Goal: Information Seeking & Learning: Find specific fact

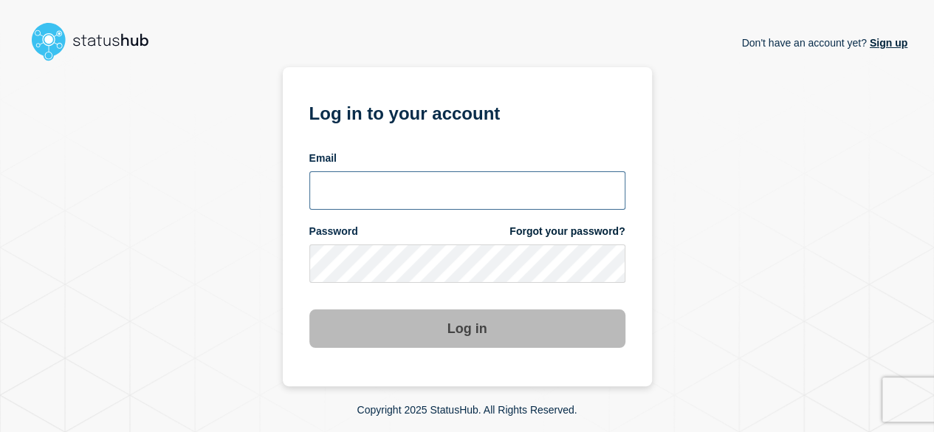
click at [465, 188] on input "email input" at bounding box center [467, 190] width 316 height 38
type input "[PERSON_NAME][EMAIL_ADDRESS][DOMAIN_NAME]"
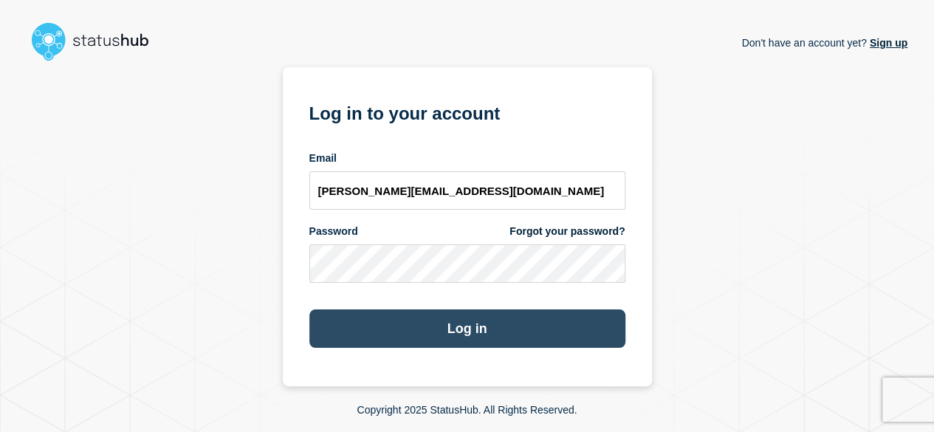
click at [441, 326] on button "Log in" at bounding box center [467, 328] width 316 height 38
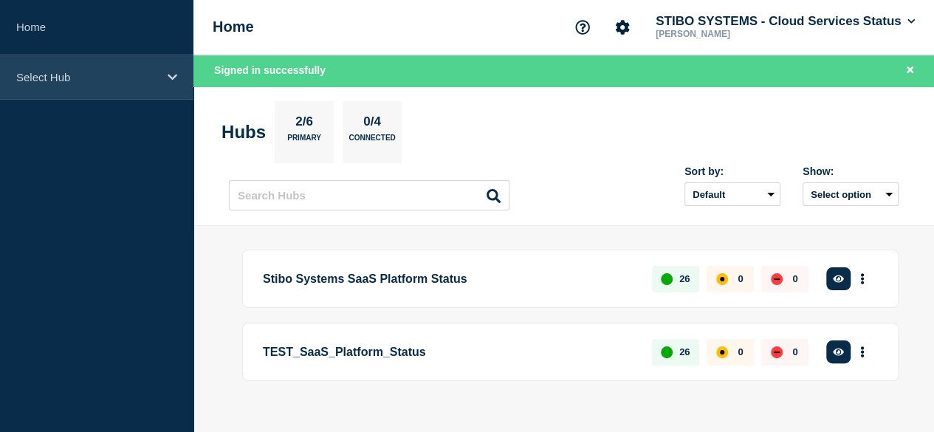
click at [158, 72] on div "Select Hub" at bounding box center [96, 77] width 193 height 45
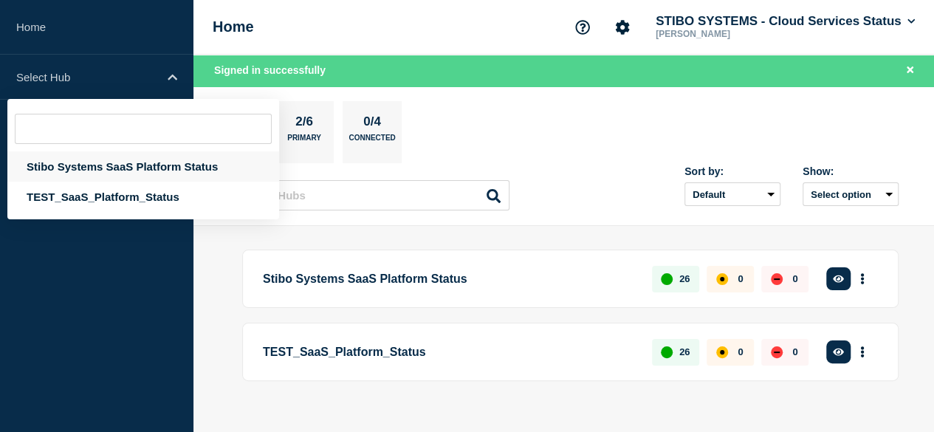
click at [123, 164] on div "Stibo Systems SaaS Platform Status" at bounding box center [143, 166] width 272 height 30
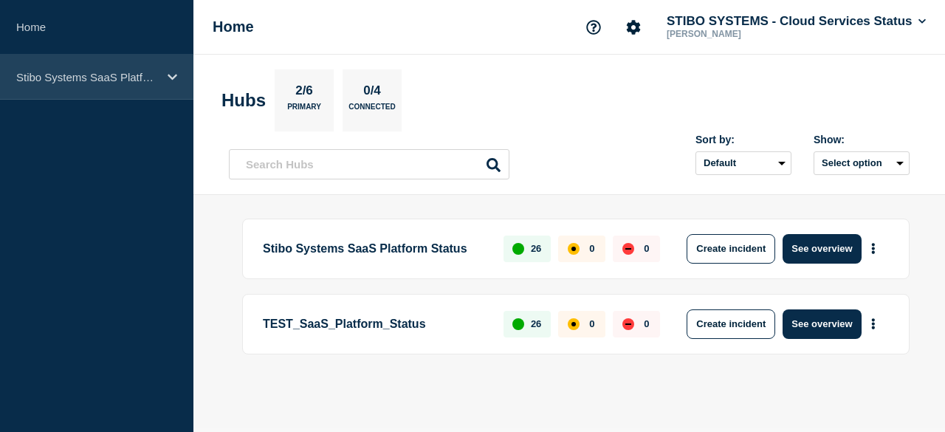
click at [162, 77] on div "Stibo Systems SaaS Platform Status" at bounding box center [96, 77] width 193 height 45
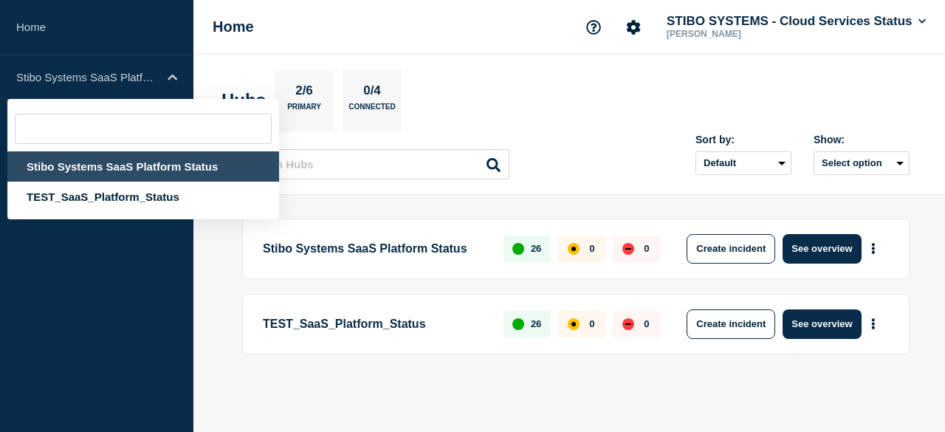
click at [52, 272] on aside "Home Stibo Systems SaaS Platform Status Stibo Systems SaaS Platform Status TEST…" at bounding box center [96, 216] width 193 height 432
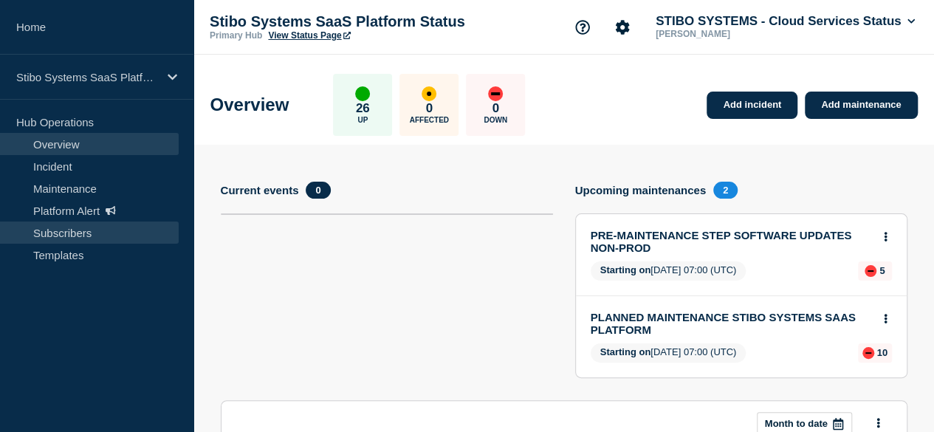
click at [73, 225] on link "Subscribers" at bounding box center [89, 233] width 179 height 22
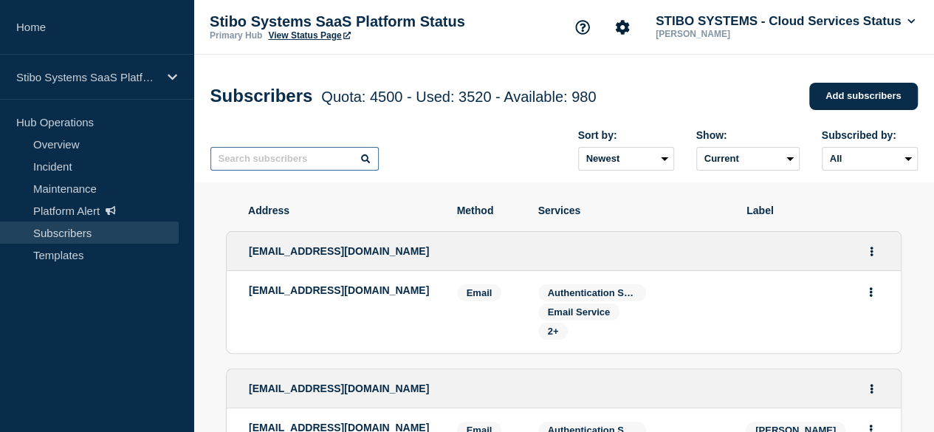
click at [250, 159] on input "text" at bounding box center [294, 159] width 168 height 24
type input "pg"
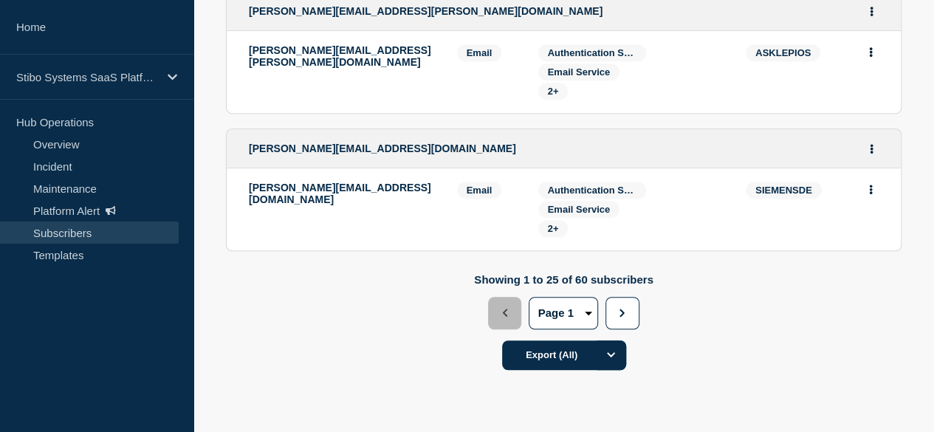
scroll to position [3209, 0]
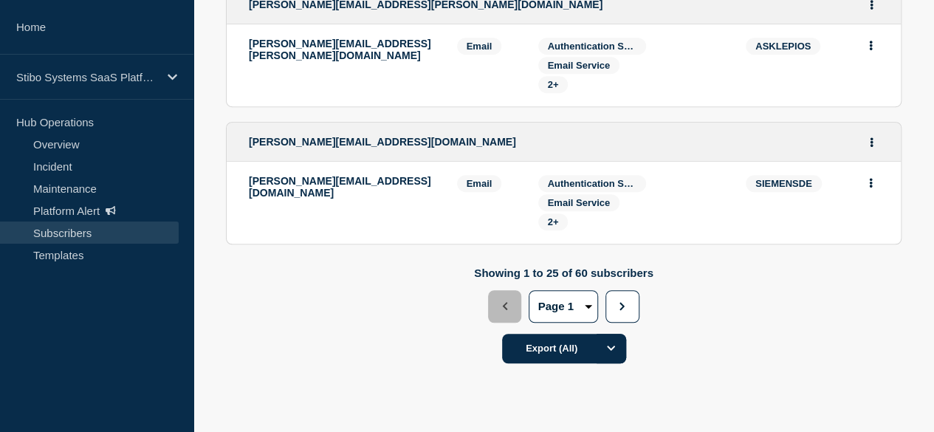
click at [0, 0] on button "2" at bounding box center [0, 0] width 0 height 0
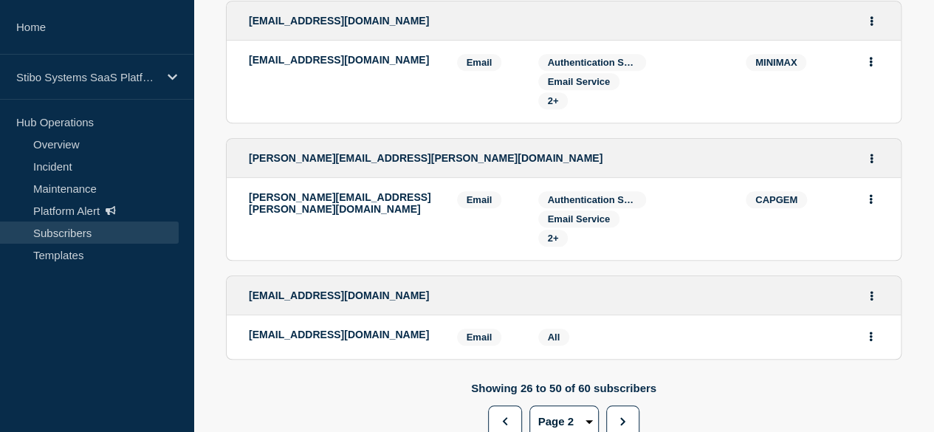
scroll to position [3364, 0]
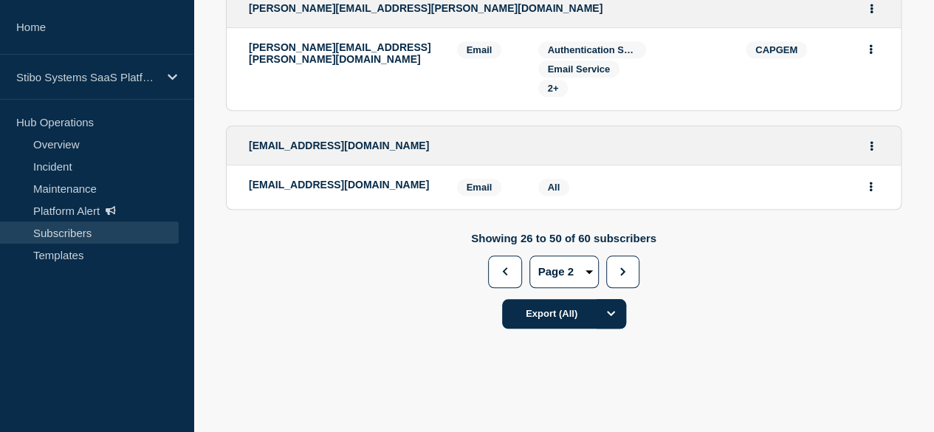
click at [0, 0] on button "1" at bounding box center [0, 0] width 0 height 0
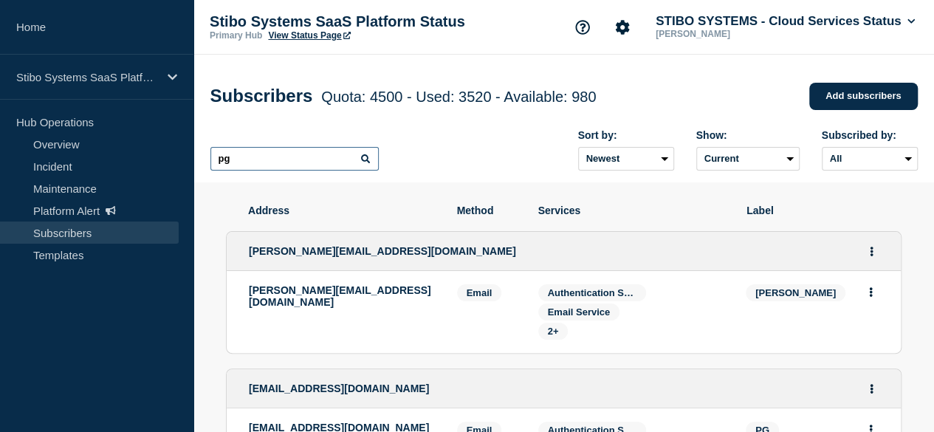
drag, startPoint x: 287, startPoint y: 166, endPoint x: 200, endPoint y: 170, distance: 87.2
click at [200, 170] on div "Subscribers Quota: 4500 - Used: 3520 - Available: 980 Quota Used Available 4500…" at bounding box center [563, 119] width 741 height 128
paste input "P&G US Business Services Company"
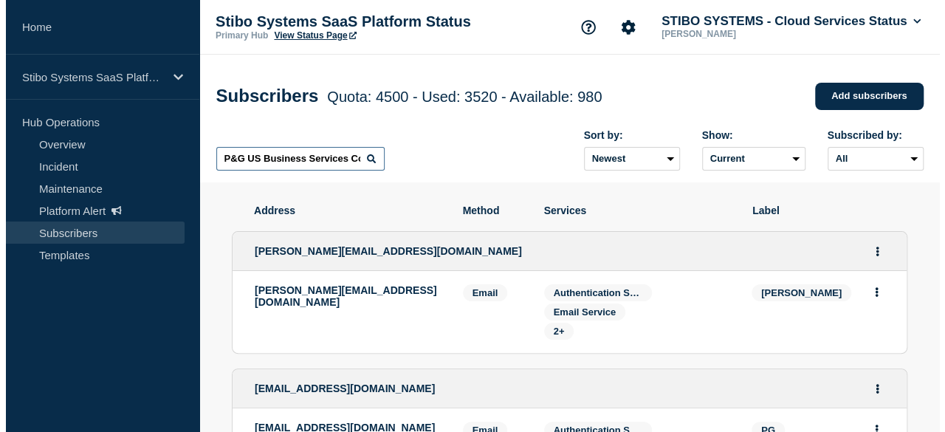
scroll to position [0, 34]
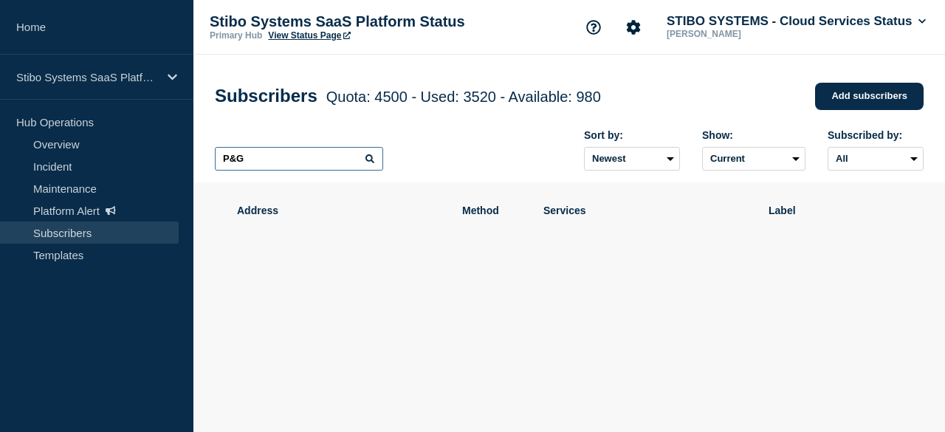
click at [238, 163] on input "P&G" at bounding box center [299, 159] width 168 height 24
type input "PG"
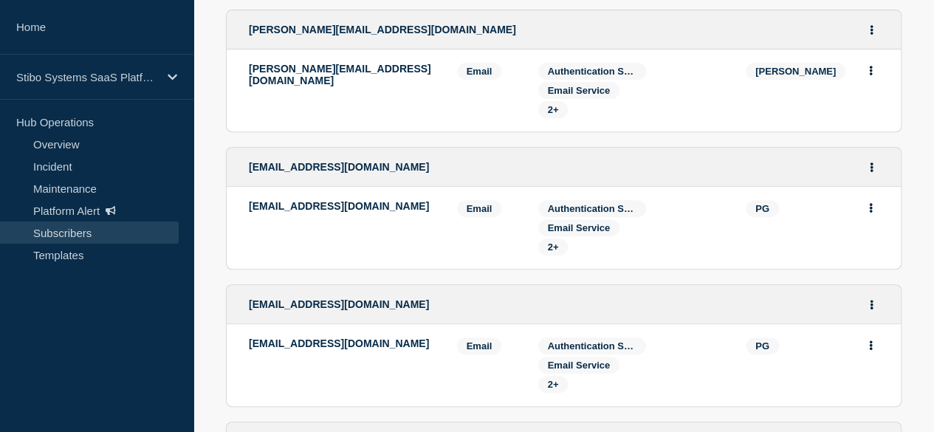
scroll to position [295, 0]
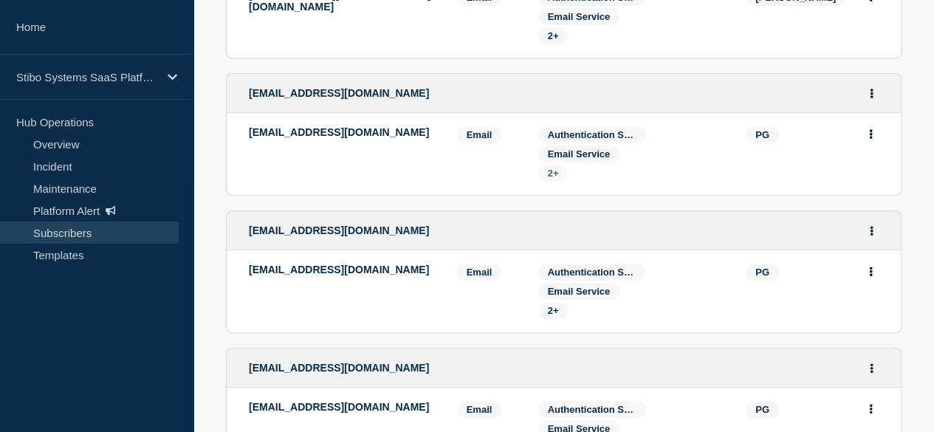
click at [559, 178] on span "2+" at bounding box center [553, 173] width 30 height 17
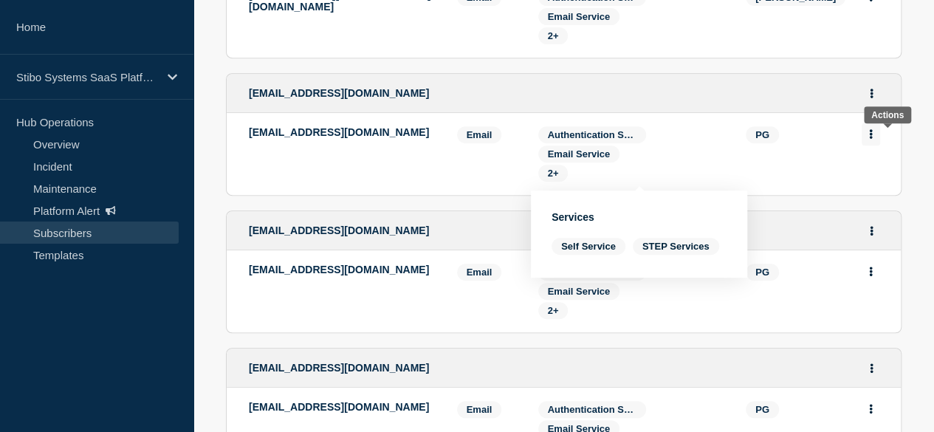
click at [880, 138] on button "Actions" at bounding box center [871, 134] width 18 height 23
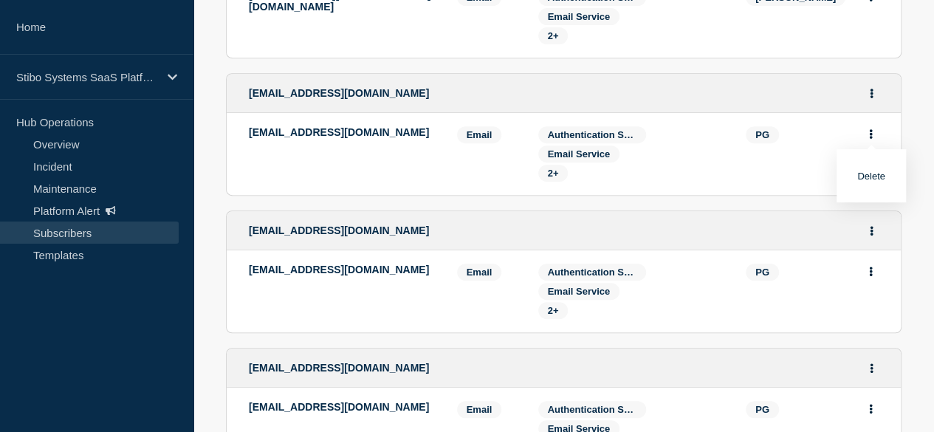
click at [758, 164] on li "szymikowski.a@pg.com Email Email: szymikowski.a@pg.com PG Services: Authenticat…" at bounding box center [564, 154] width 674 height 82
click at [549, 175] on span "2+" at bounding box center [553, 173] width 11 height 11
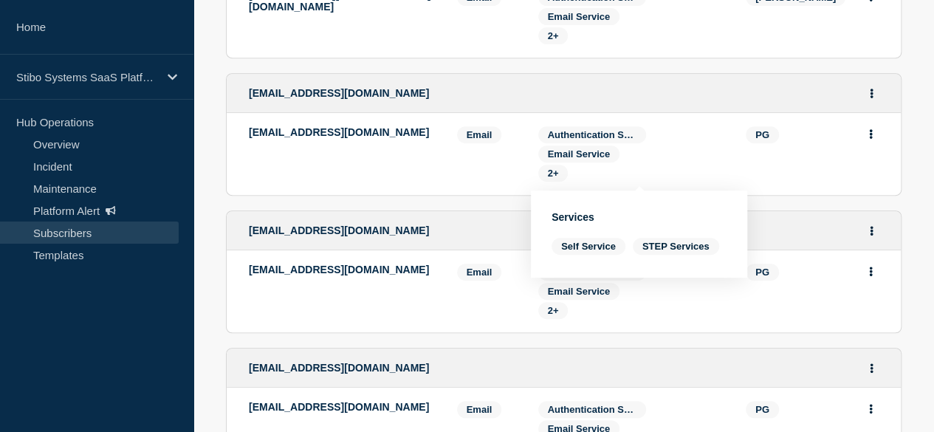
click at [443, 182] on li "szymikowski.a@pg.com Email Email: szymikowski.a@pg.com PG Services: Authenticat…" at bounding box center [564, 154] width 674 height 82
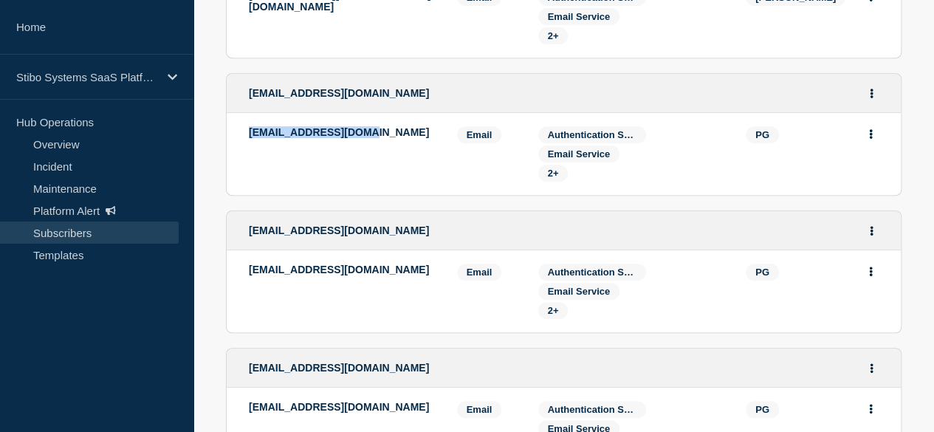
drag, startPoint x: 357, startPoint y: 137, endPoint x: 234, endPoint y: 140, distance: 123.3
click at [249, 138] on p "szymikowski.a@pg.com" at bounding box center [342, 132] width 186 height 12
copy p "szymikowski.a@pg.com"
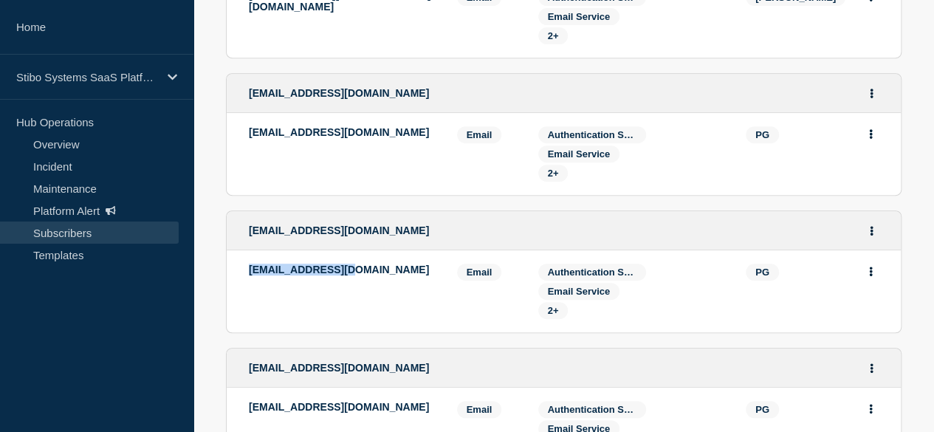
drag, startPoint x: 337, startPoint y: 271, endPoint x: 230, endPoint y: 271, distance: 107.1
click at [230, 271] on li "pathinka.r@pg.com Email Email: pathinka.r@pg.com PG Services: Authentication Se…" at bounding box center [564, 291] width 674 height 82
copy p "pathinka.r@pg.com"
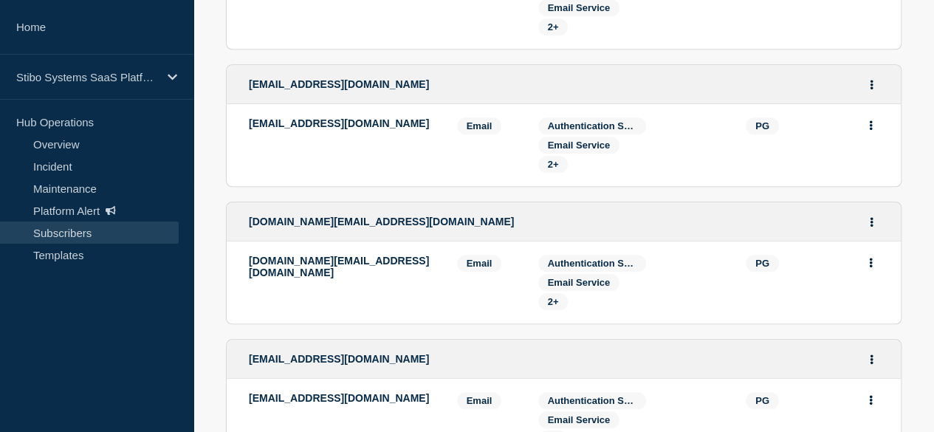
scroll to position [591, 0]
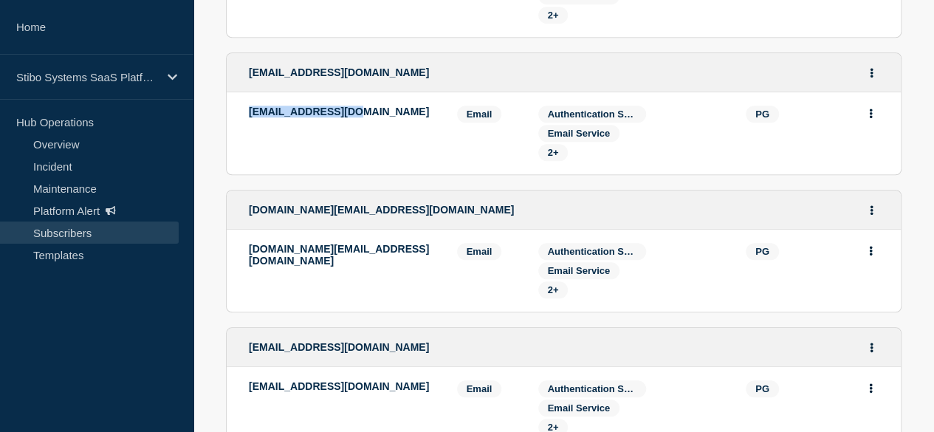
drag, startPoint x: 337, startPoint y: 116, endPoint x: 230, endPoint y: 117, distance: 107.1
click at [230, 117] on li "guntha.tg.1@pg.com Email Email: guntha.tg.1@pg.com PG Services: Authentication …" at bounding box center [564, 133] width 674 height 82
copy p "guntha.tg.1@pg.com"
drag, startPoint x: 379, startPoint y: 249, endPoint x: 233, endPoint y: 257, distance: 145.7
click at [249, 257] on p "ramachandran.ss@pg.com" at bounding box center [342, 255] width 186 height 24
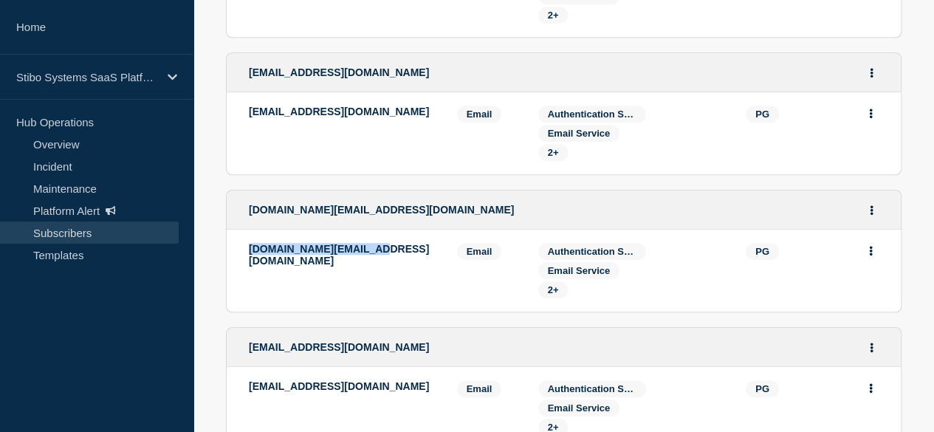
copy p "ramachandran.ss@pg.com"
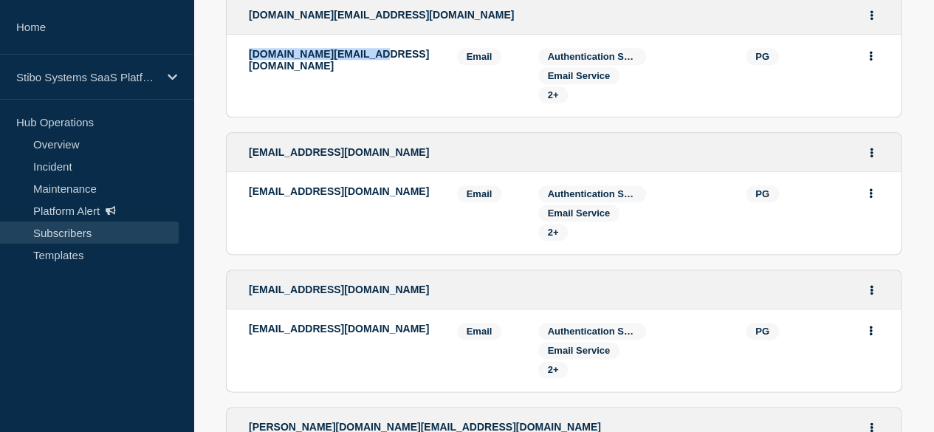
scroll to position [812, 0]
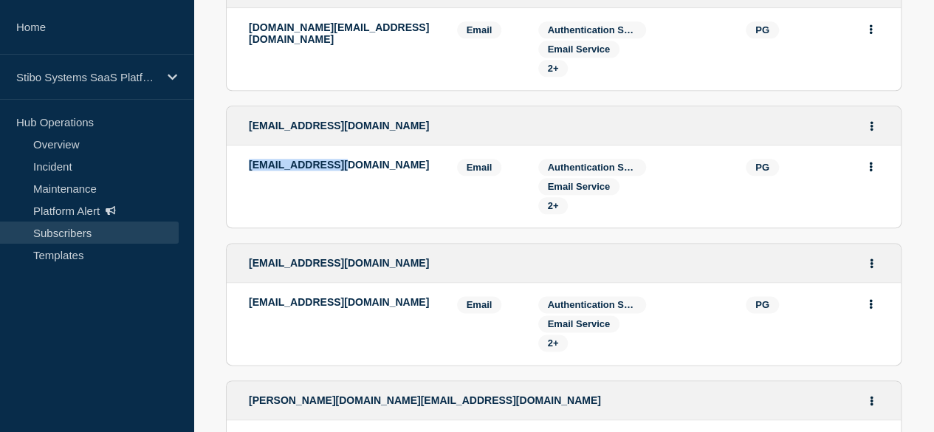
drag, startPoint x: 322, startPoint y: 172, endPoint x: 224, endPoint y: 177, distance: 97.6
click at [227, 177] on li "jeitly.aj@pg.com Email Email: jeitly.aj@pg.com PG Services: Authentication Serv…" at bounding box center [564, 186] width 674 height 82
copy p "jeitly.aj@pg.com"
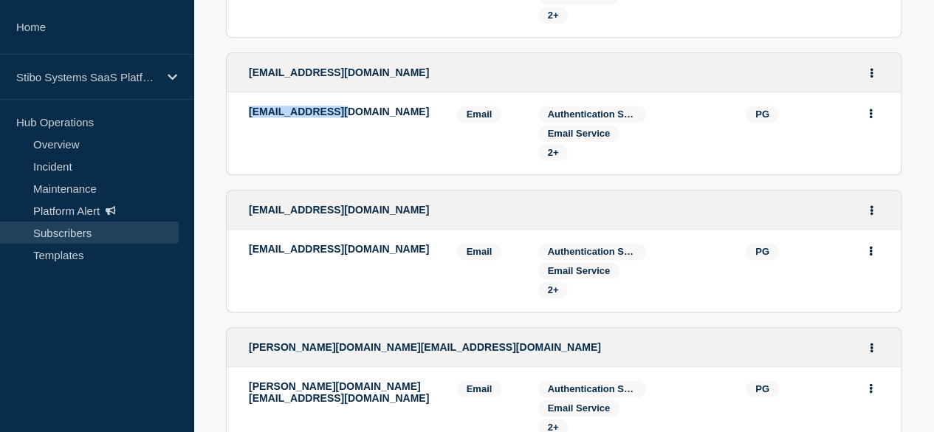
scroll to position [960, 0]
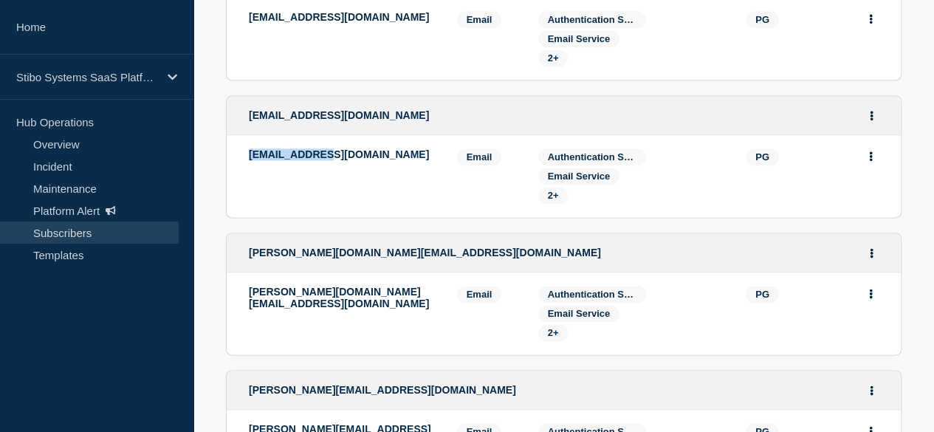
drag, startPoint x: 323, startPoint y: 162, endPoint x: 229, endPoint y: 168, distance: 94.7
click at [229, 168] on li "k.mk.1@pg.com Email Email: k.mk.1@pg.com PG Services: Authentication Service - …" at bounding box center [564, 176] width 674 height 82
copy p "k.mk.1@pg.com"
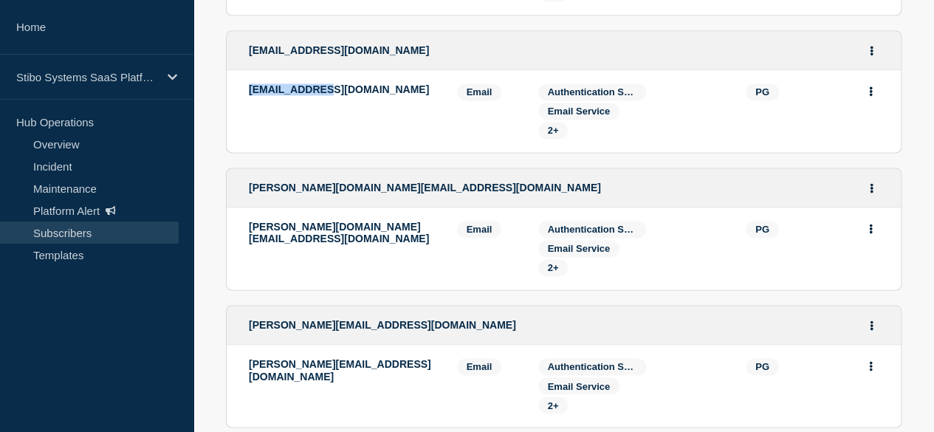
scroll to position [1108, 0]
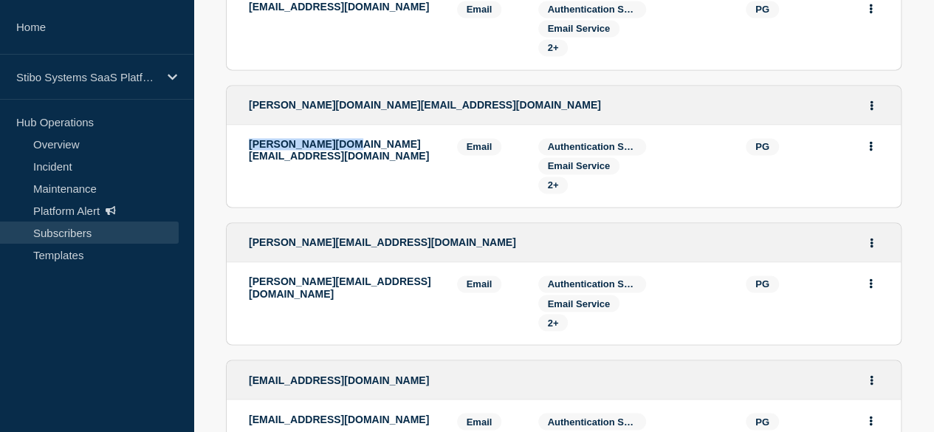
drag, startPoint x: 352, startPoint y: 153, endPoint x: 225, endPoint y: 154, distance: 126.3
click at [227, 154] on li "acevedo.as@pg.com Email Email: acevedo.as@pg.com PG Services: Authentication Se…" at bounding box center [564, 166] width 674 height 82
copy p "acevedo.as@pg.com"
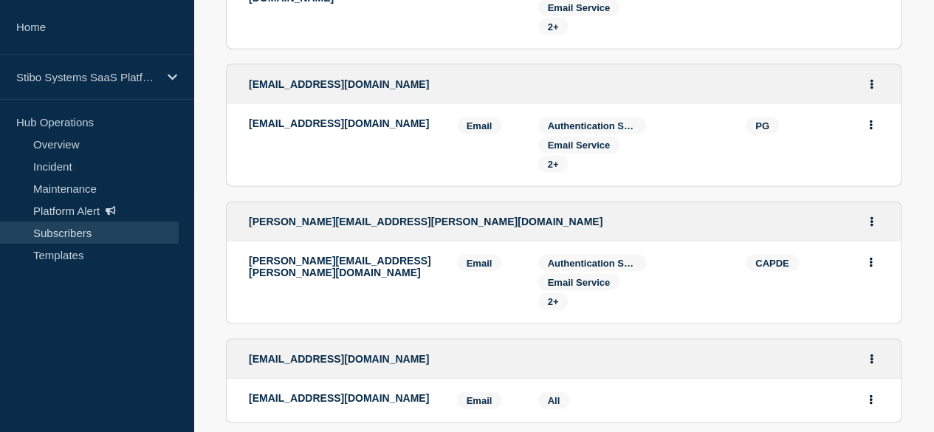
scroll to position [1329, 0]
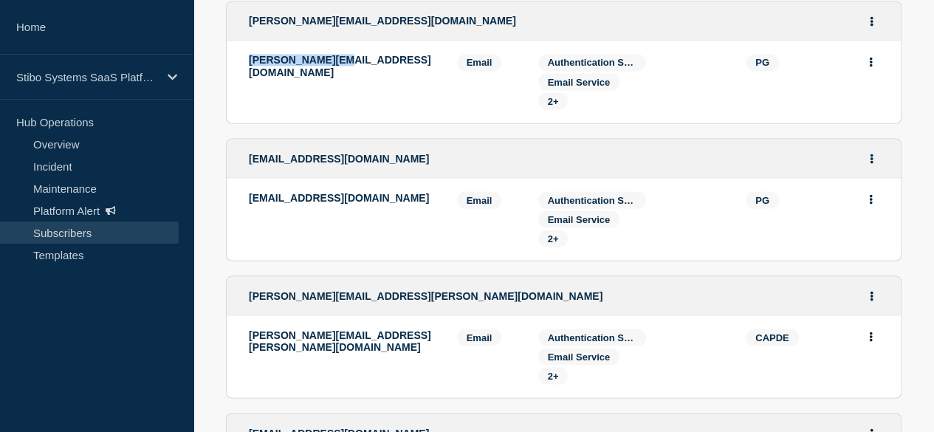
drag, startPoint x: 340, startPoint y: 67, endPoint x: 234, endPoint y: 72, distance: 105.7
click at [249, 72] on p "gamboa.mj@pg.com" at bounding box center [342, 66] width 186 height 24
copy p "gamboa.mj@pg.com"
drag, startPoint x: 345, startPoint y: 205, endPoint x: 230, endPoint y: 210, distance: 114.6
click at [230, 210] on li "kumar.rk.64@pg.com Email Email: kumar.rk.64@pg.com PG Services: Authentication …" at bounding box center [564, 219] width 674 height 82
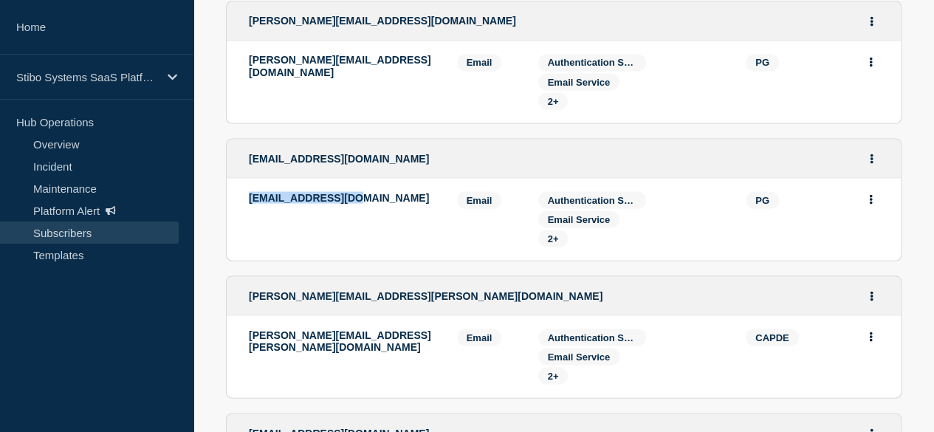
copy p "kumar.rk.64@pg.com"
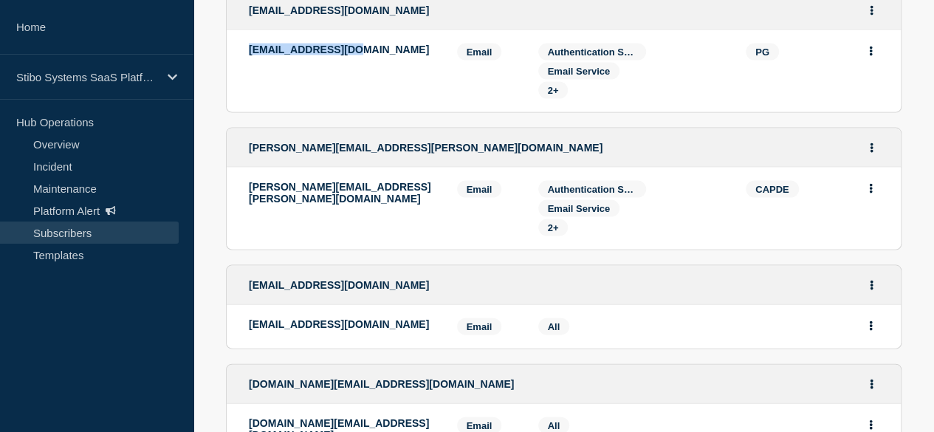
scroll to position [1551, 0]
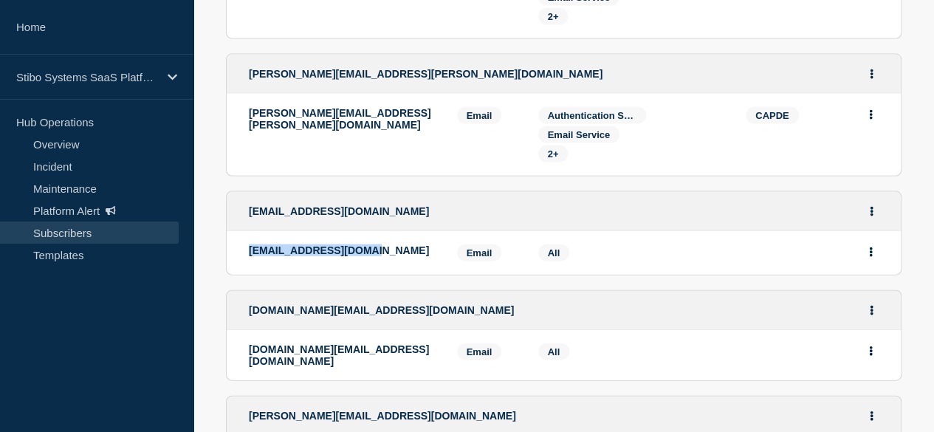
drag, startPoint x: 371, startPoint y: 258, endPoint x: 232, endPoint y: 252, distance: 139.7
click at [232, 252] on li "vanderhasten.c@pg.com Email Email: vanderhasten.c@pg.com Services: All" at bounding box center [564, 253] width 674 height 44
copy p "vanderhasten.c@pg.com"
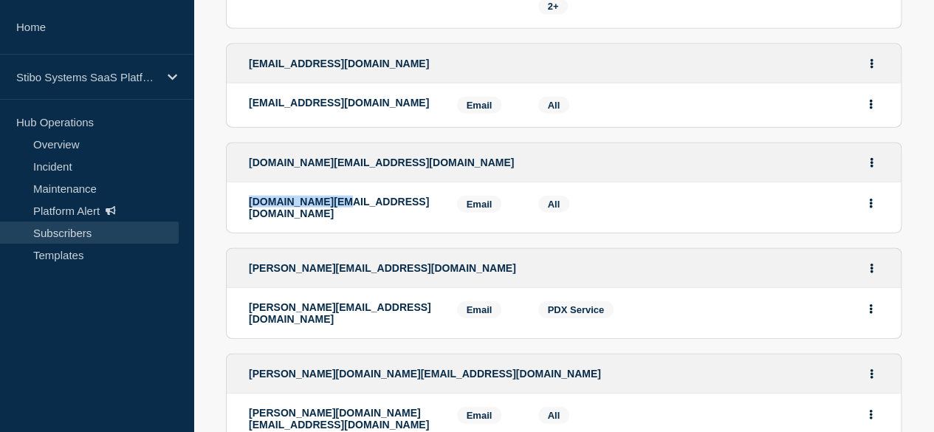
drag, startPoint x: 341, startPoint y: 210, endPoint x: 227, endPoint y: 216, distance: 113.9
click at [227, 216] on li "vargas.mn@pg.com Email Email: vargas.mn@pg.com Services: All" at bounding box center [564, 207] width 674 height 50
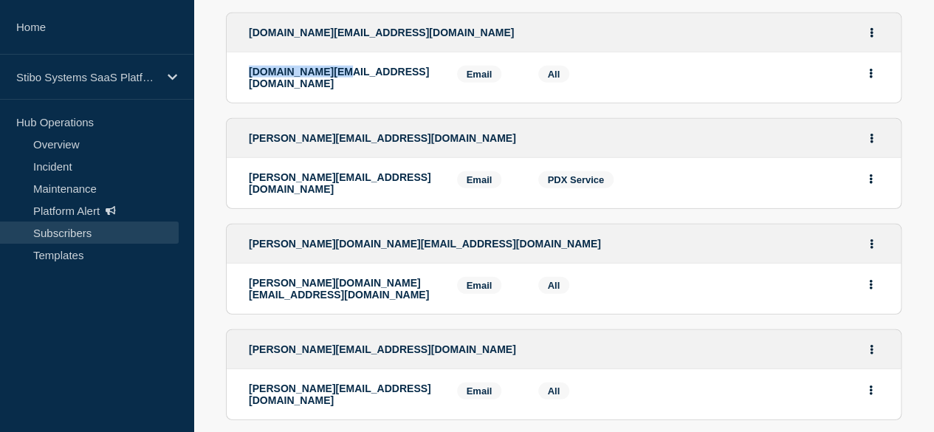
scroll to position [1846, 0]
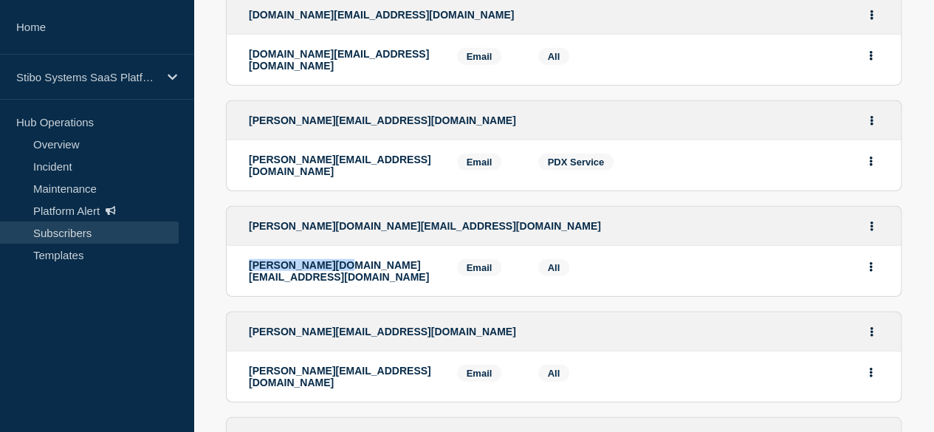
drag, startPoint x: 337, startPoint y: 267, endPoint x: 233, endPoint y: 267, distance: 104.1
click at [249, 267] on p "aburto.sm@pg.com" at bounding box center [342, 271] width 186 height 24
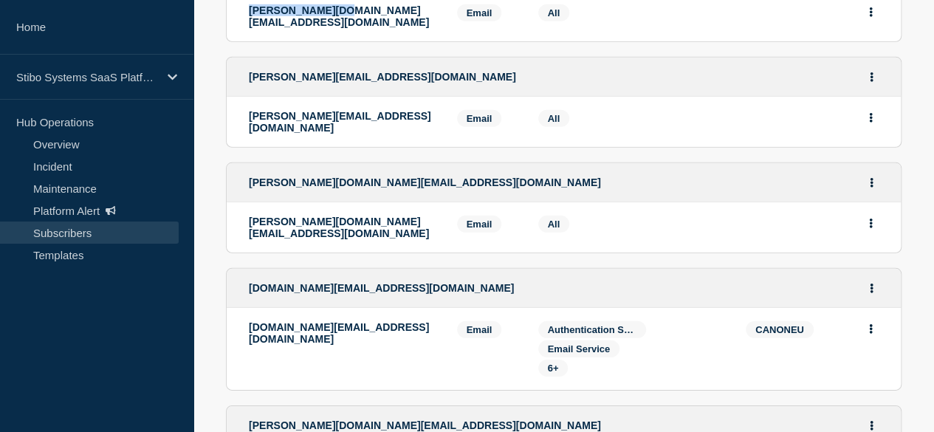
scroll to position [1953, 0]
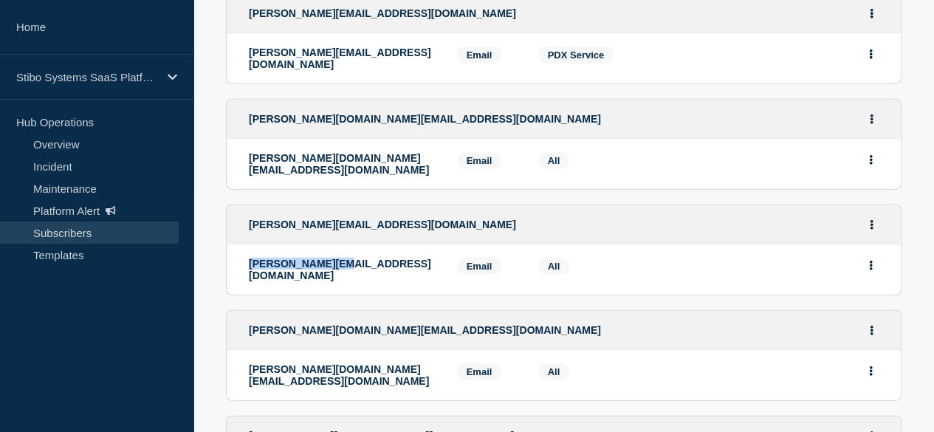
drag, startPoint x: 337, startPoint y: 250, endPoint x: 233, endPoint y: 253, distance: 104.2
click at [249, 258] on p "kopec.m.1@pg.com" at bounding box center [342, 270] width 186 height 24
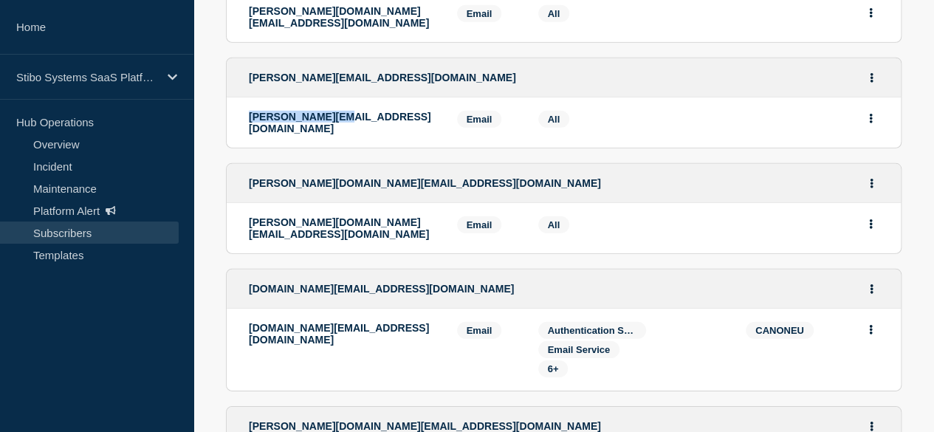
scroll to position [2101, 0]
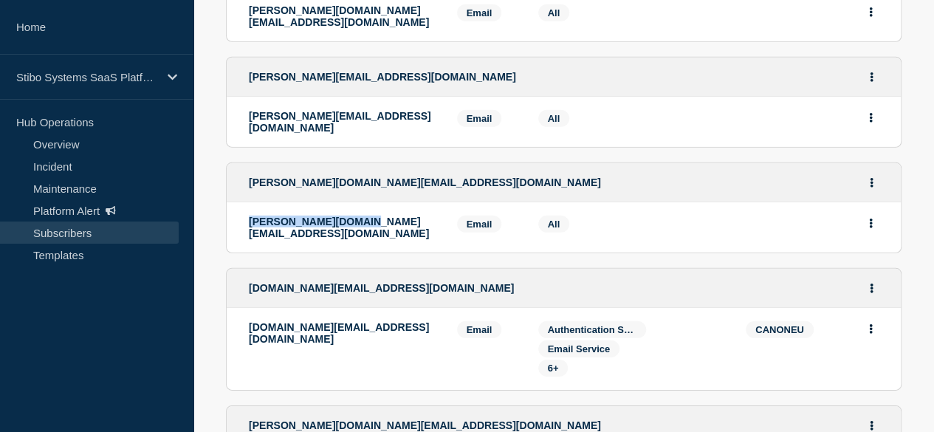
drag, startPoint x: 352, startPoint y: 204, endPoint x: 230, endPoint y: 222, distance: 123.2
click at [230, 222] on li "altamirano.rs@pg.com Email Email: altamirano.rs@pg.com Services: All" at bounding box center [564, 227] width 674 height 50
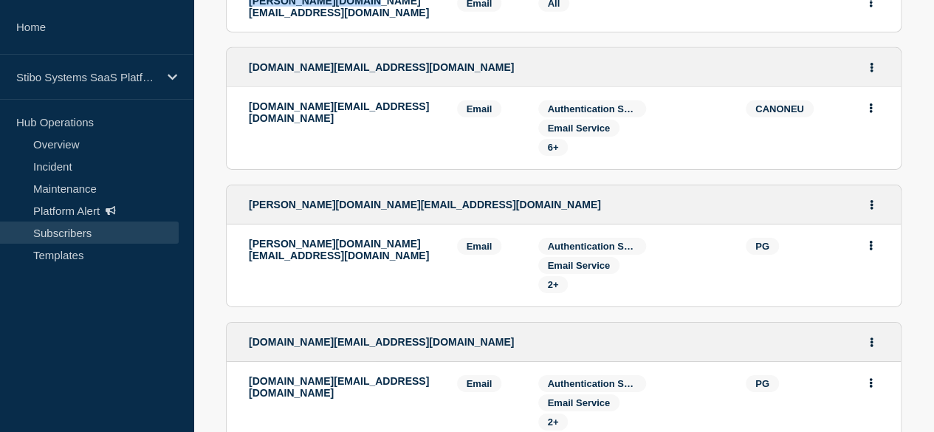
scroll to position [2323, 0]
drag, startPoint x: 352, startPoint y: 224, endPoint x: 227, endPoint y: 222, distance: 124.8
click at [227, 224] on li "rathinavel.mr@pg.com Email Email: rathinavel.mr@pg.com PG Services: Authenticat…" at bounding box center [564, 265] width 674 height 82
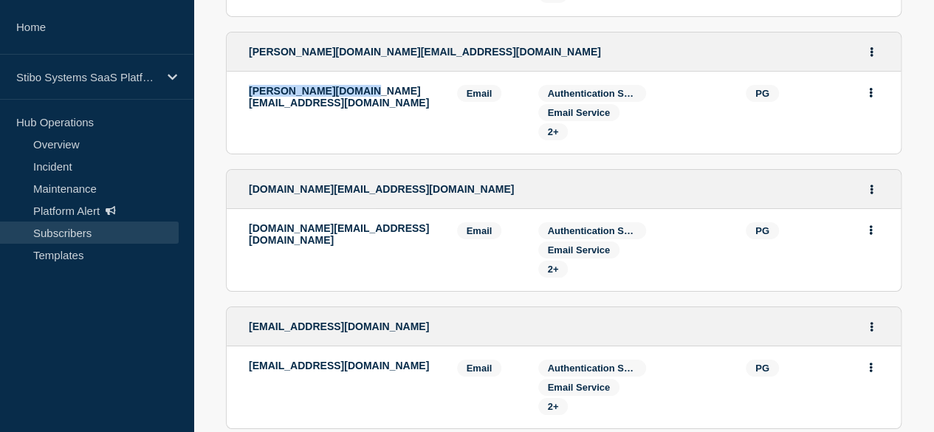
scroll to position [2470, 0]
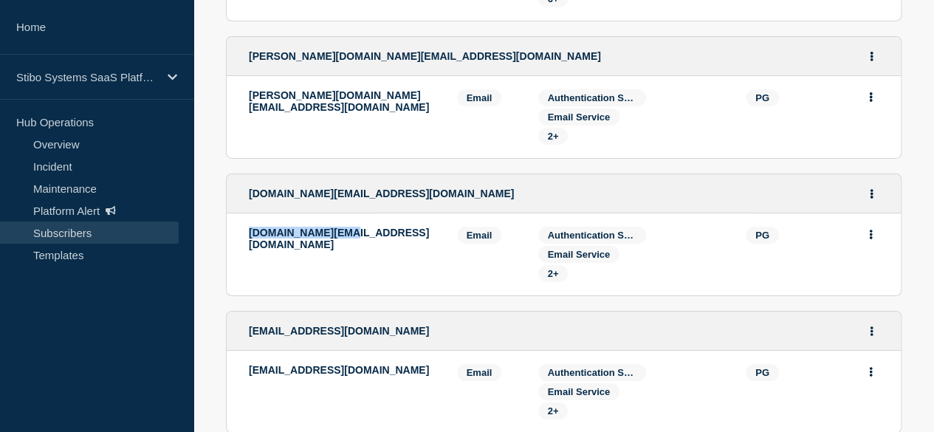
drag, startPoint x: 334, startPoint y: 206, endPoint x: 228, endPoint y: 210, distance: 105.7
click at [228, 213] on li "iyappan.ni@pg.com Email Email: iyappan.ni@pg.com PG Services: Authentication Se…" at bounding box center [564, 254] width 674 height 82
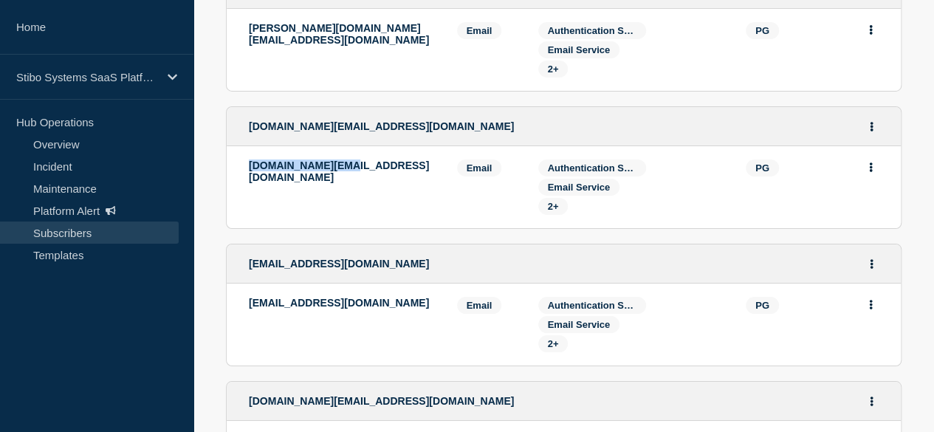
scroll to position [2618, 0]
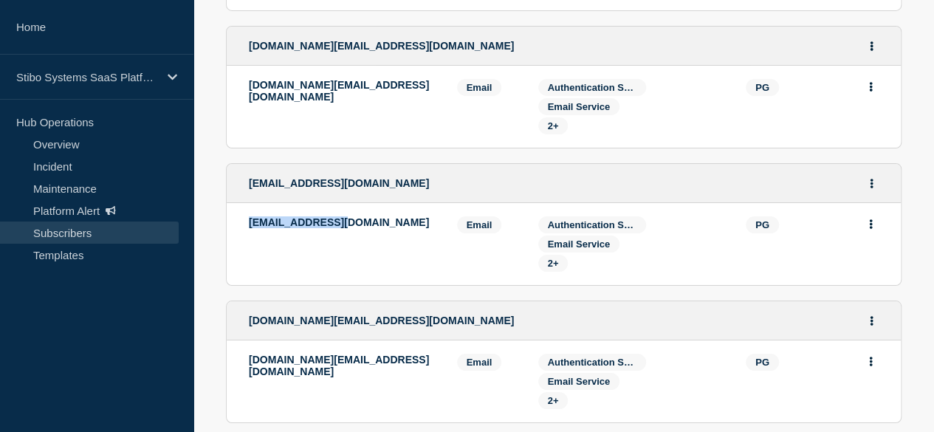
drag, startPoint x: 331, startPoint y: 197, endPoint x: 230, endPoint y: 201, distance: 101.2
click at [230, 203] on li "nair.bn.1@pg.com Email Email: nair.bn.1@pg.com PG Services: Authentication Serv…" at bounding box center [564, 244] width 674 height 82
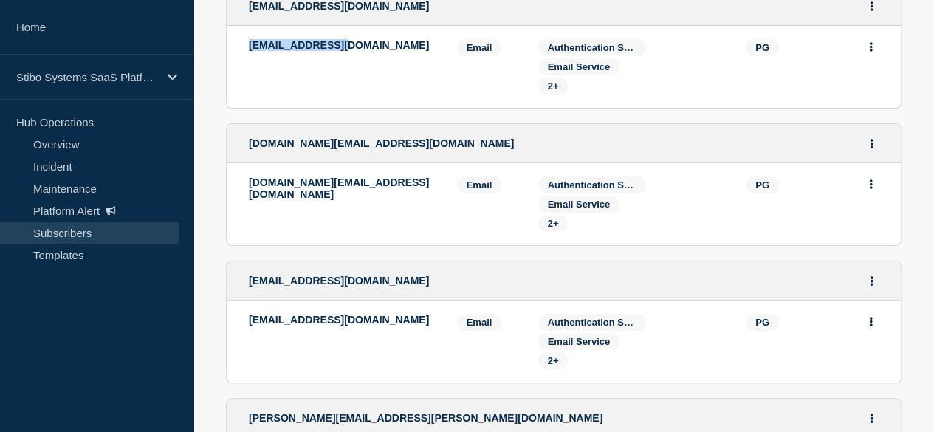
scroll to position [2766, 0]
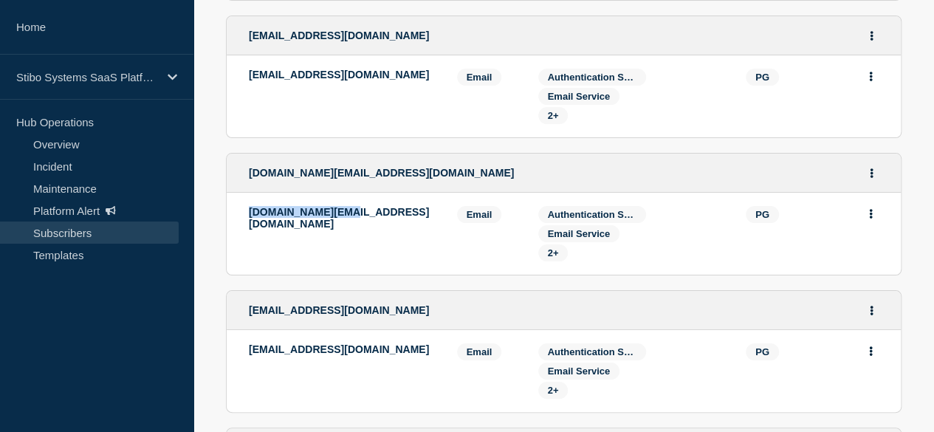
drag, startPoint x: 338, startPoint y: 190, endPoint x: 233, endPoint y: 212, distance: 107.2
click at [249, 212] on div "sanchez.ae@pg.com" at bounding box center [342, 233] width 186 height 55
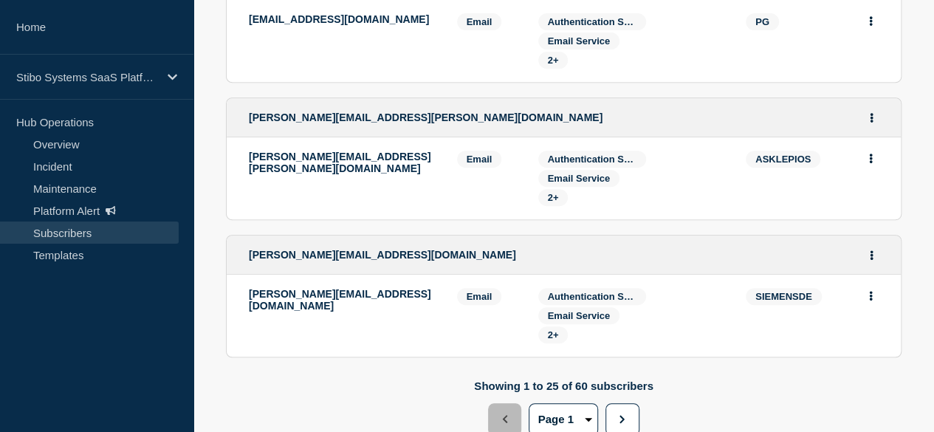
scroll to position [2987, 0]
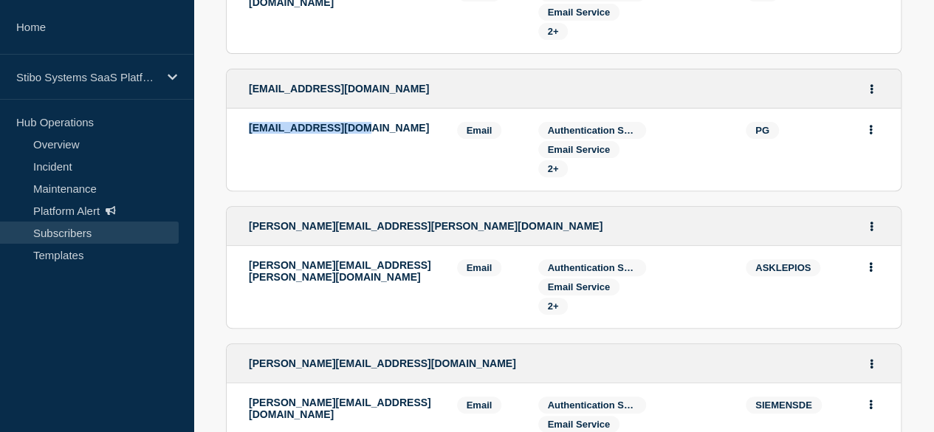
drag, startPoint x: 346, startPoint y: 107, endPoint x: 230, endPoint y: 114, distance: 115.4
click at [230, 114] on li "viktorov.a.1@pg.com Email Email: viktorov.a.1@pg.com PG Services: Authenticatio…" at bounding box center [564, 150] width 674 height 82
